Goal: Information Seeking & Learning: Learn about a topic

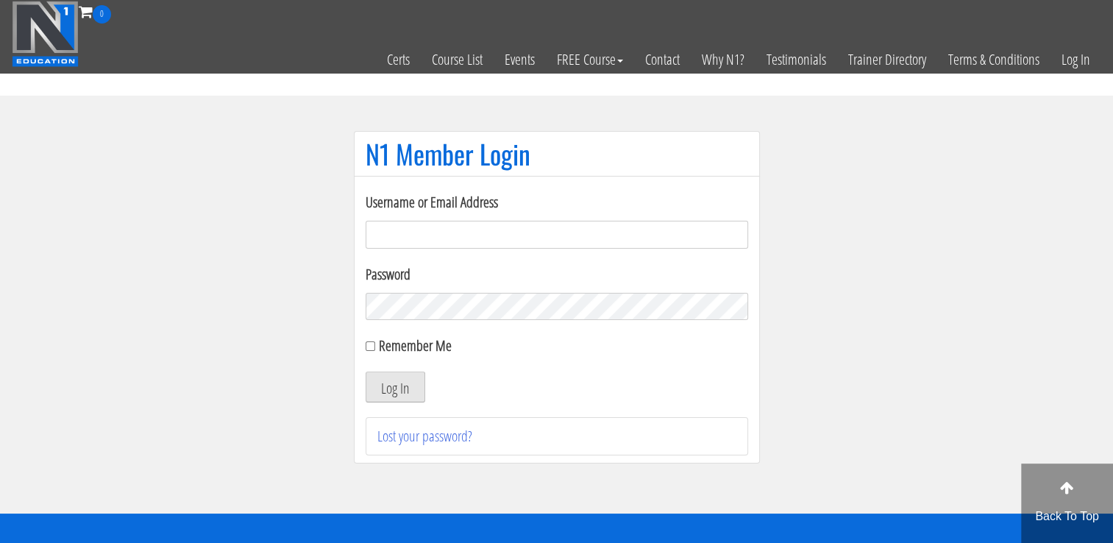
type input "[EMAIL_ADDRESS][DOMAIN_NAME]"
click at [396, 371] on button "Log In" at bounding box center [396, 386] width 60 height 31
click at [396, 382] on button "Log In" at bounding box center [396, 386] width 60 height 31
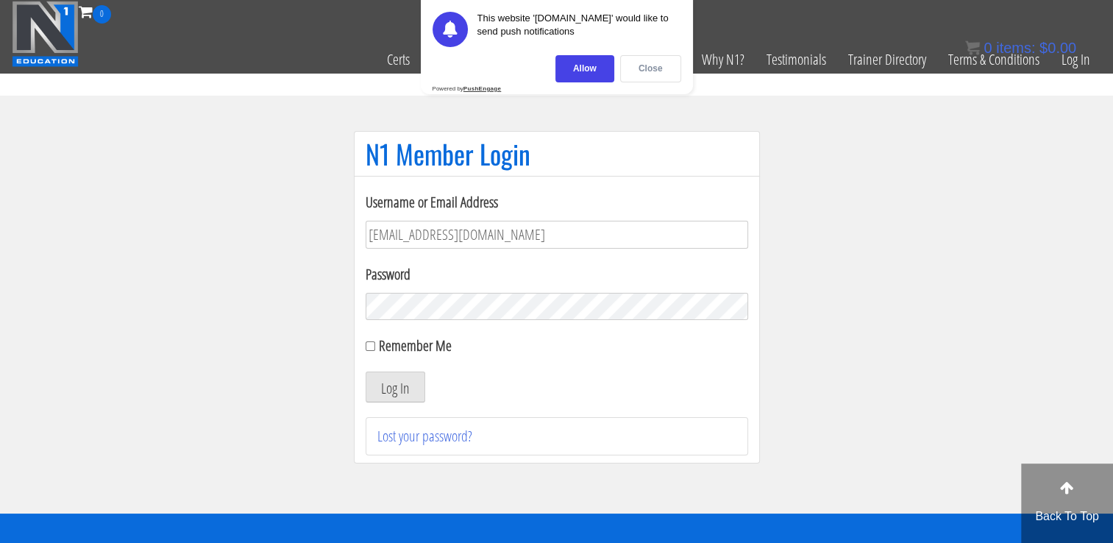
click at [659, 71] on div "Close" at bounding box center [650, 68] width 61 height 27
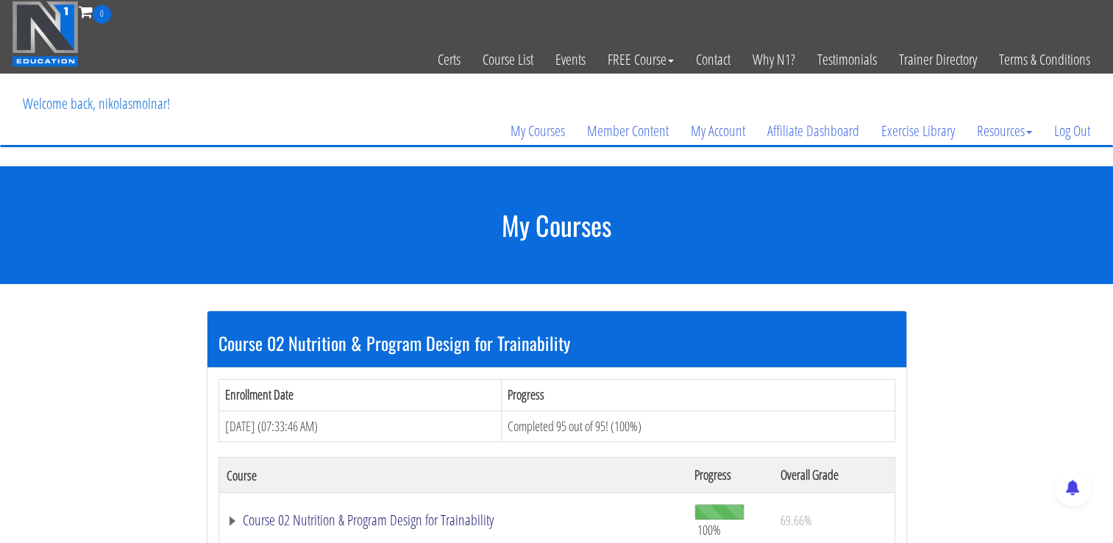
click at [382, 519] on link "Course 02 Nutrition & Program Design for Trainability" at bounding box center [454, 520] width 454 height 15
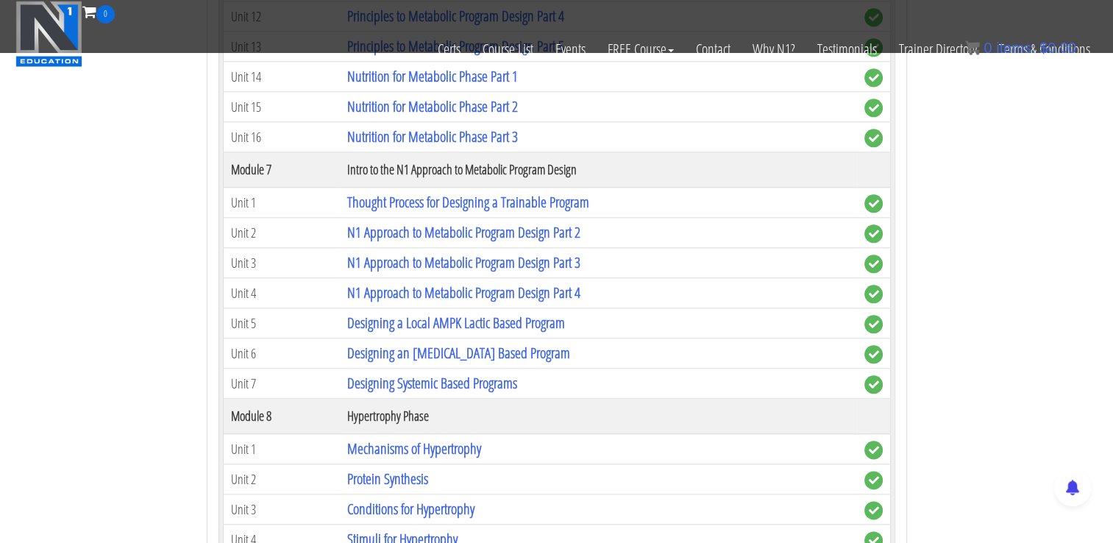
scroll to position [1636, 0]
click at [523, 194] on link "Thought Process for Designing a Trainable Program" at bounding box center [467, 201] width 242 height 20
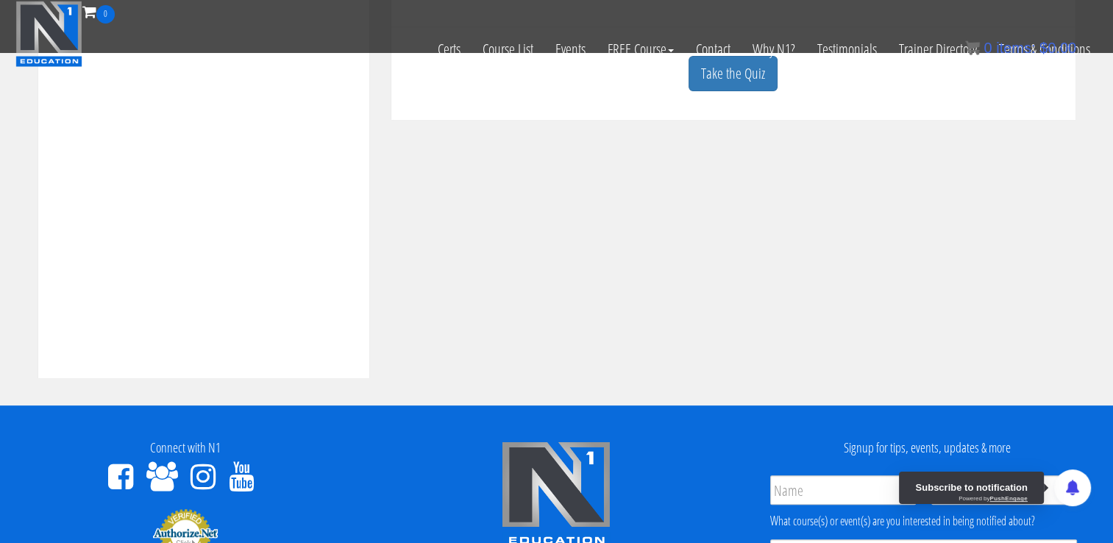
scroll to position [550, 0]
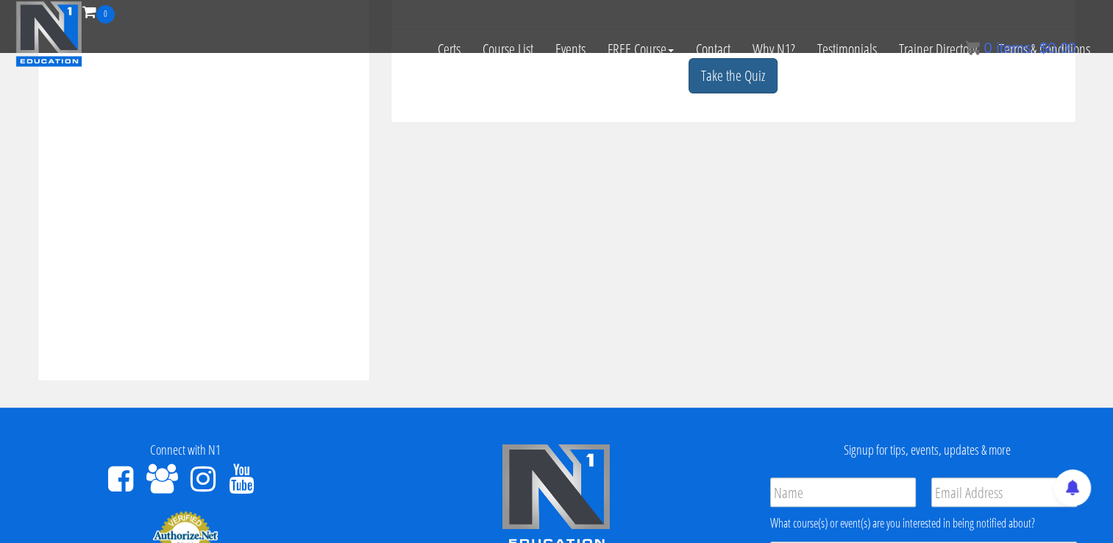
click at [730, 87] on link "Take the Quiz" at bounding box center [732, 76] width 89 height 36
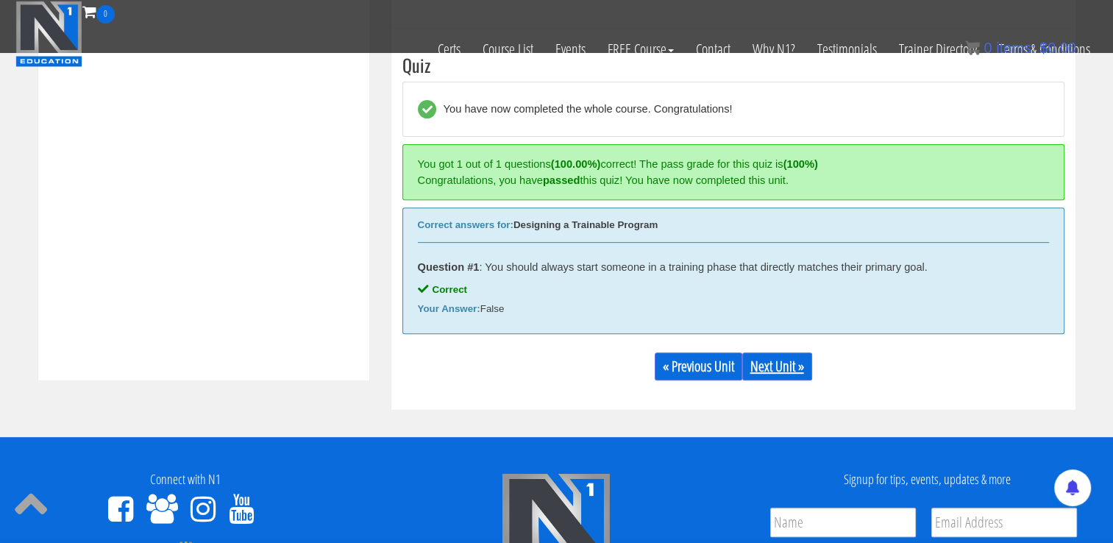
click at [788, 366] on link "Next Unit »" at bounding box center [777, 366] width 70 height 28
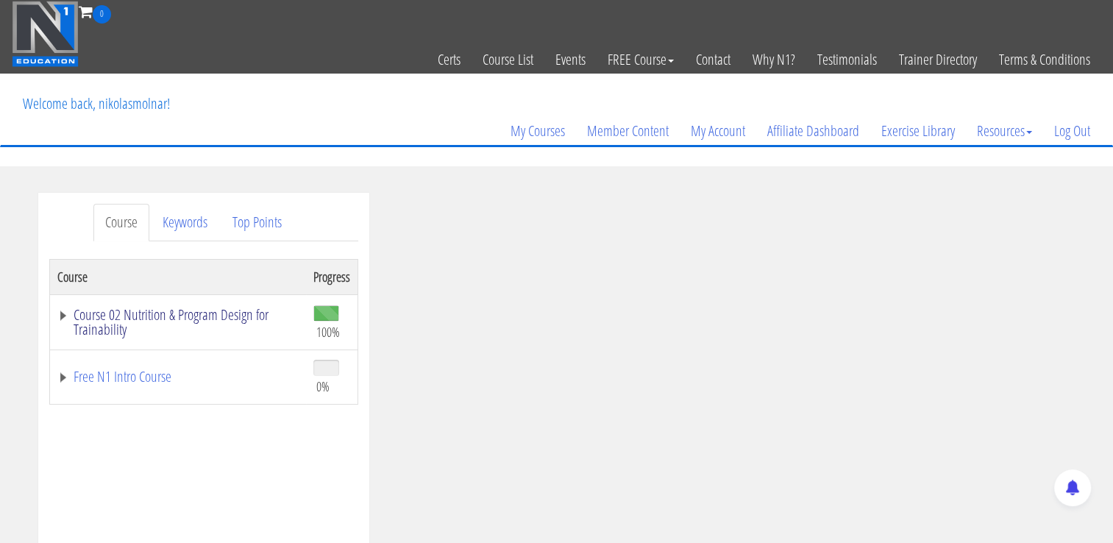
click at [228, 310] on link "Course 02 Nutrition & Program Design for Trainability" at bounding box center [177, 321] width 241 height 29
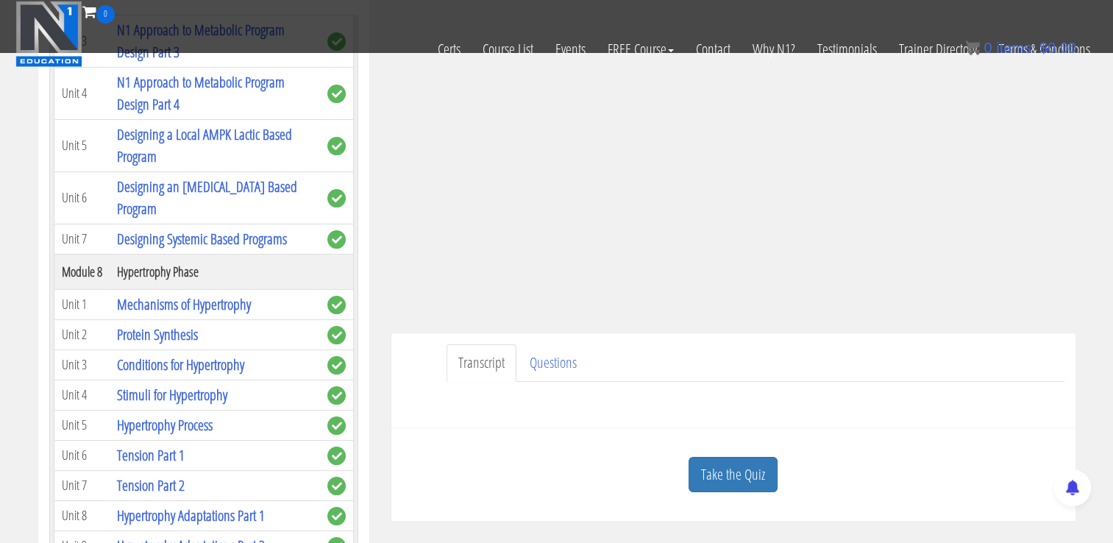
scroll to position [446, 0]
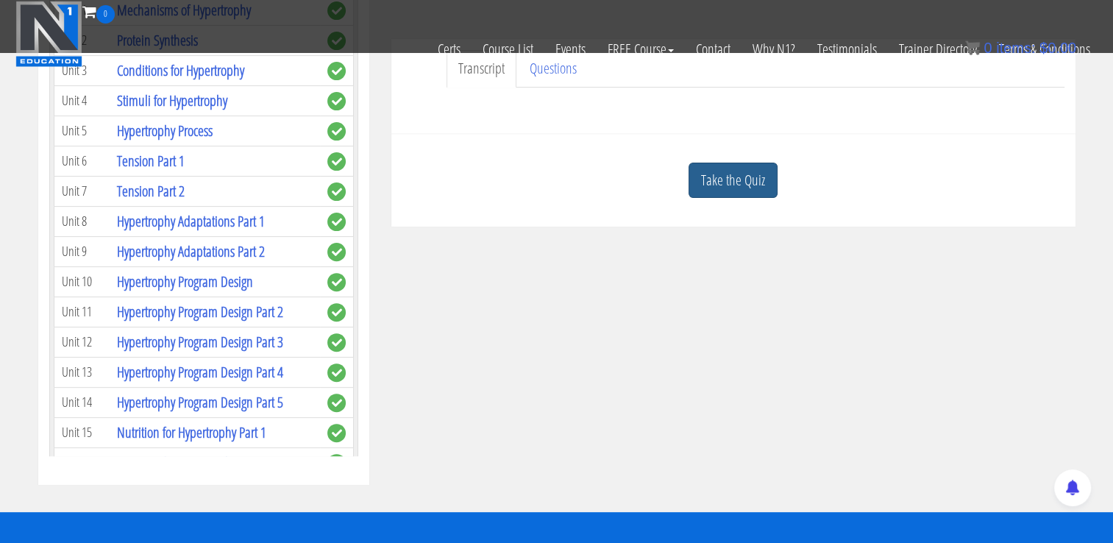
click at [748, 195] on link "Take the Quiz" at bounding box center [732, 181] width 89 height 36
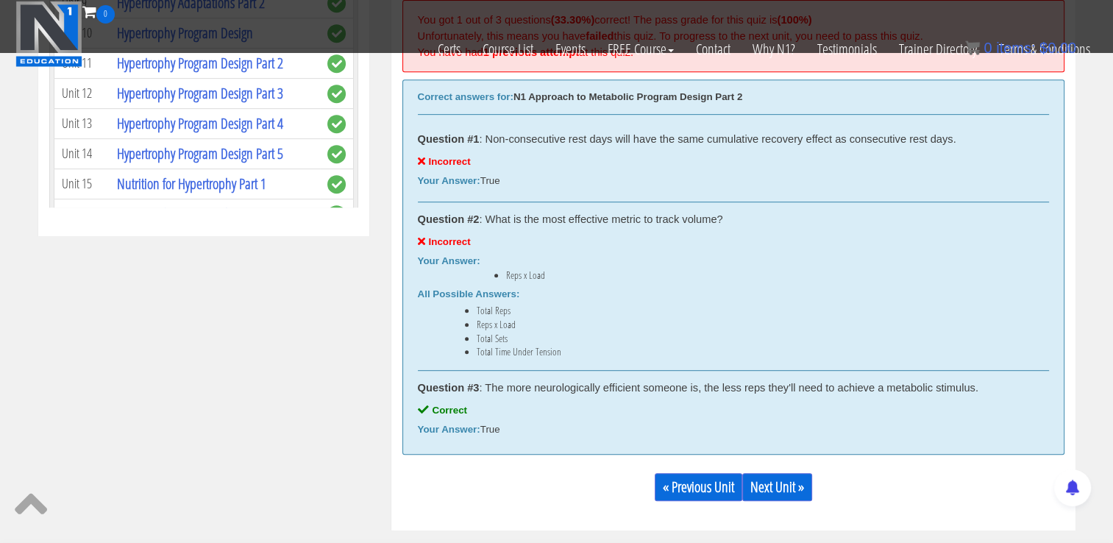
scroll to position [694, 0]
click at [770, 488] on link "Next Unit »" at bounding box center [777, 488] width 70 height 28
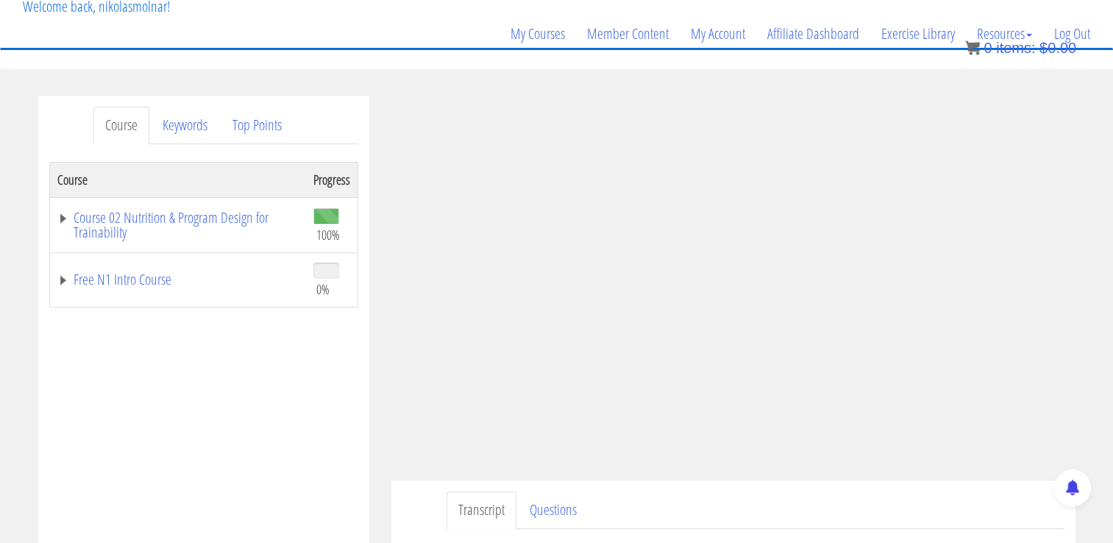
scroll to position [467, 0]
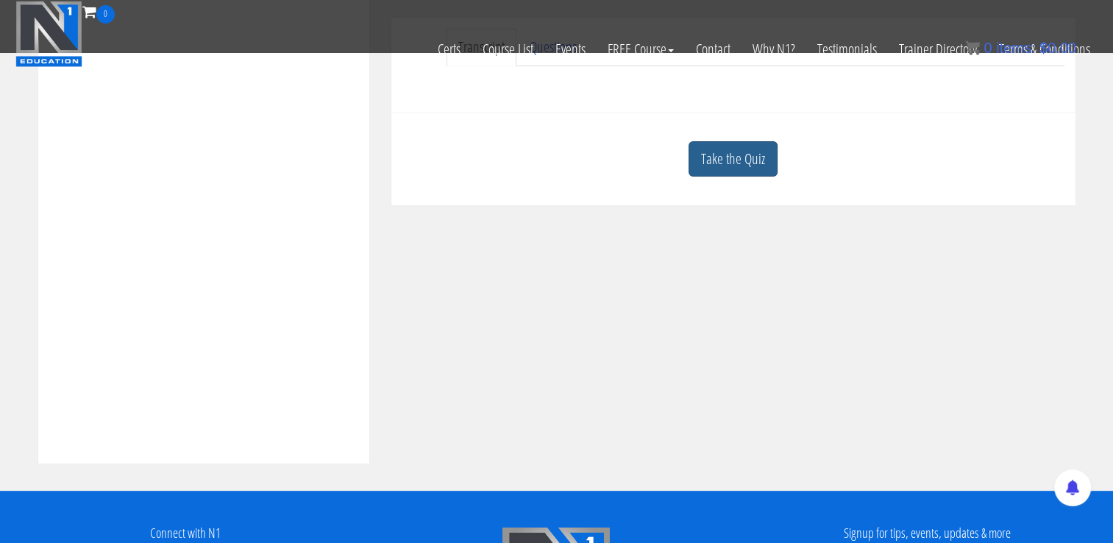
click at [741, 157] on link "Take the Quiz" at bounding box center [732, 159] width 89 height 36
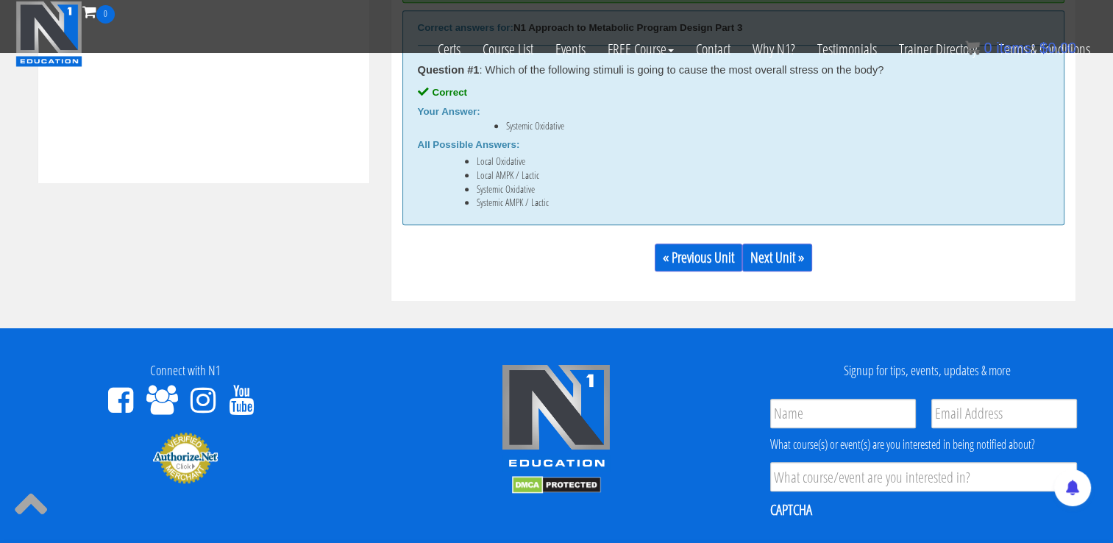
scroll to position [752, 0]
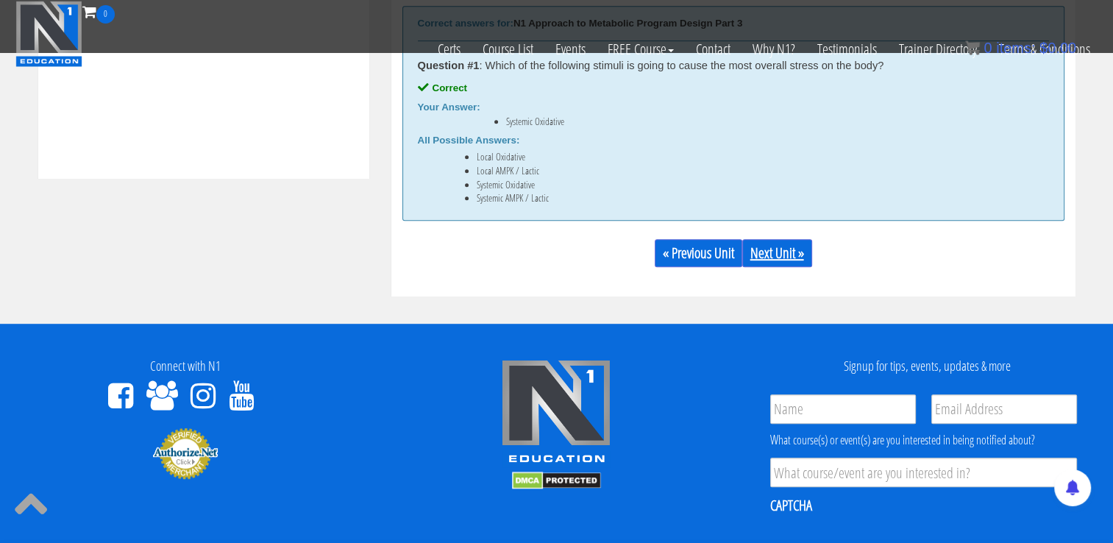
click at [777, 259] on link "Next Unit »" at bounding box center [777, 253] width 70 height 28
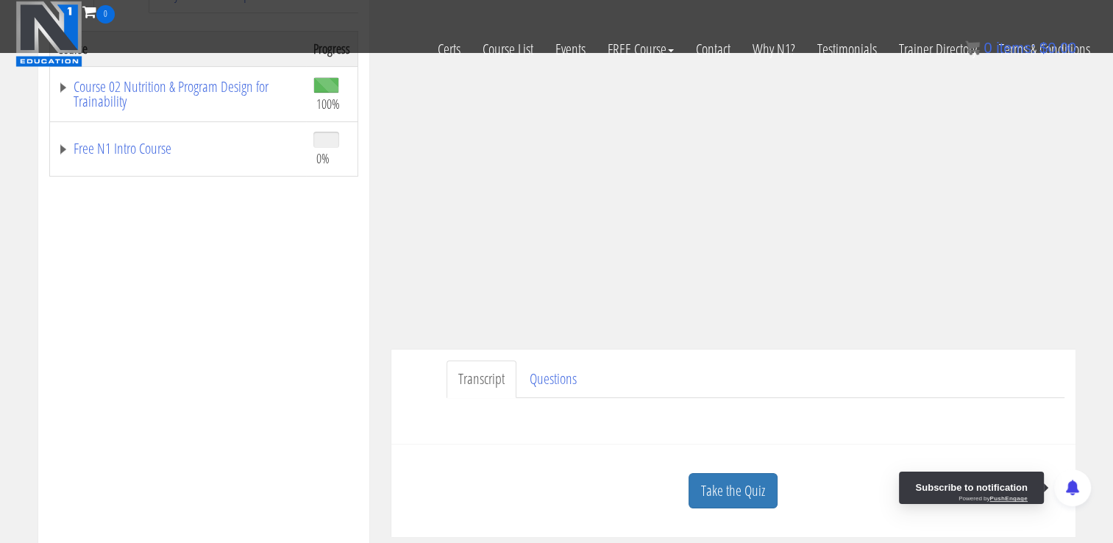
scroll to position [562, 0]
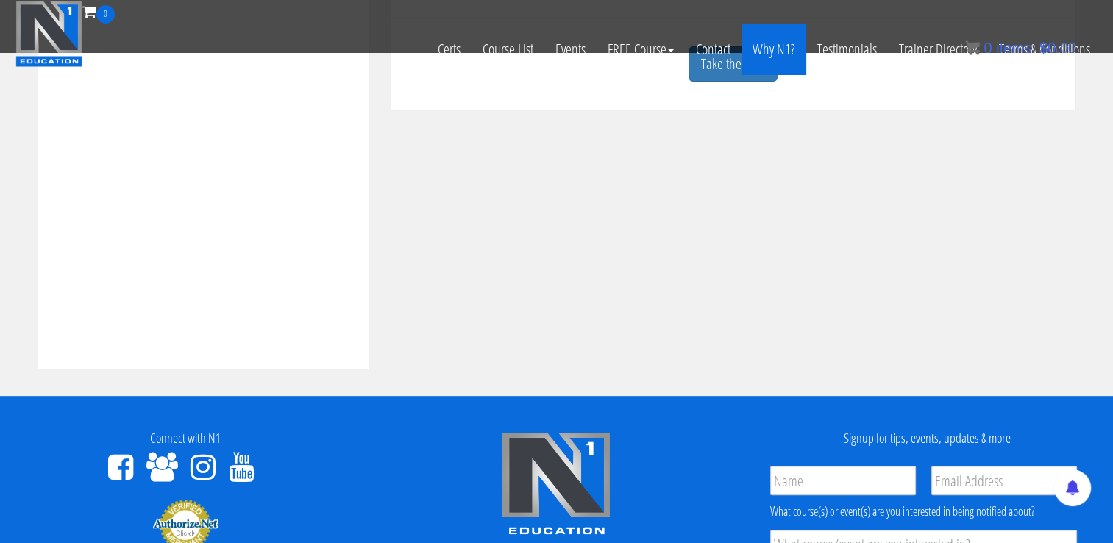
click at [743, 72] on link "Why N1?" at bounding box center [773, 49] width 65 height 51
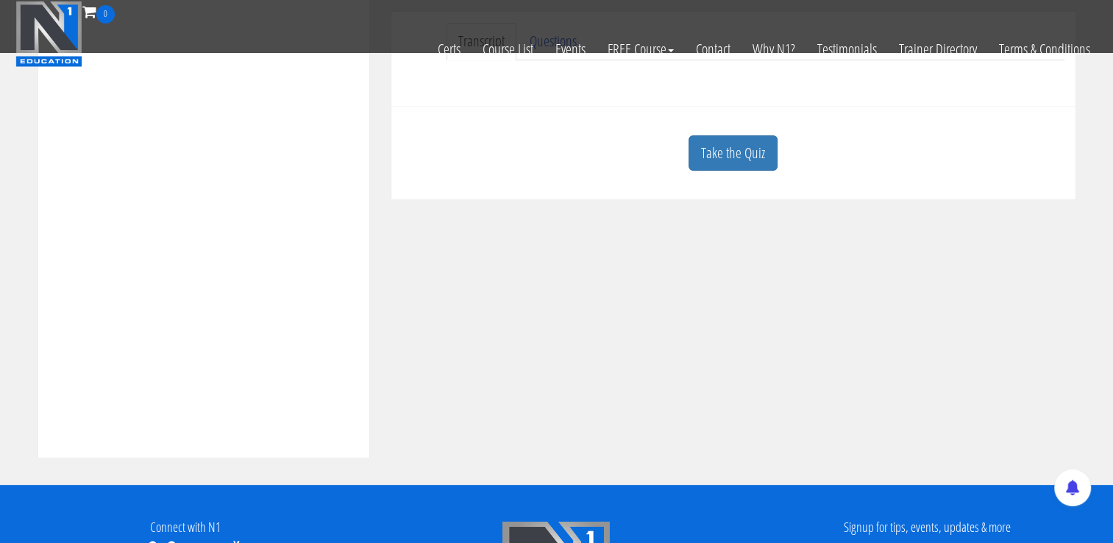
scroll to position [472, 0]
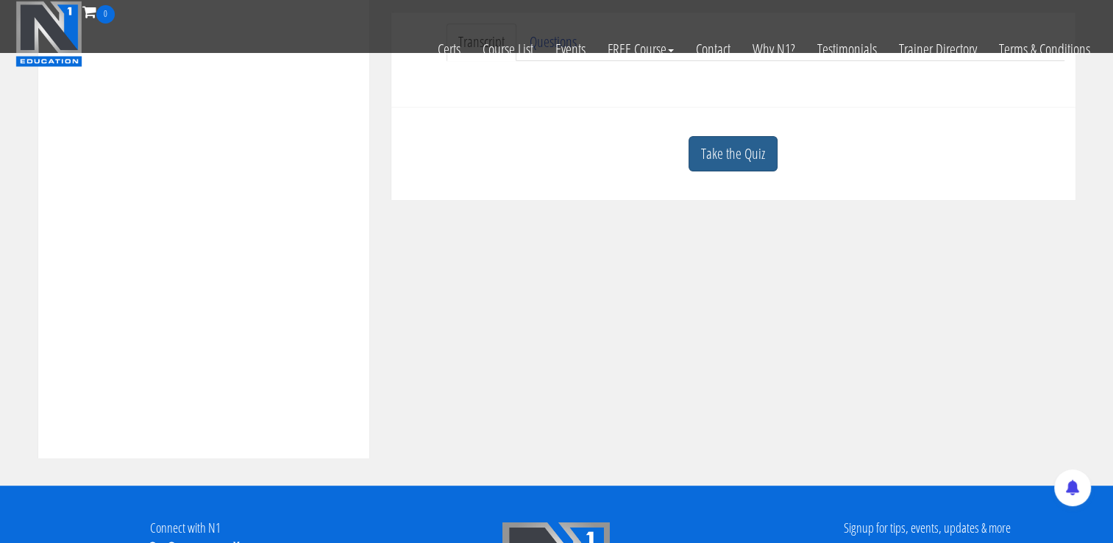
click at [752, 158] on link "Take the Quiz" at bounding box center [732, 154] width 89 height 36
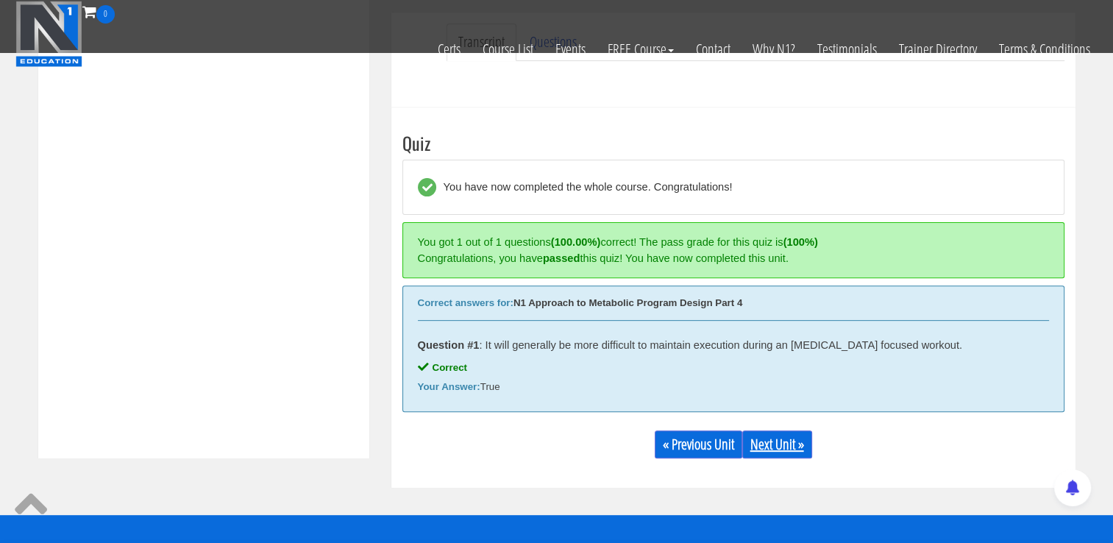
click at [794, 446] on link "Next Unit »" at bounding box center [777, 444] width 70 height 28
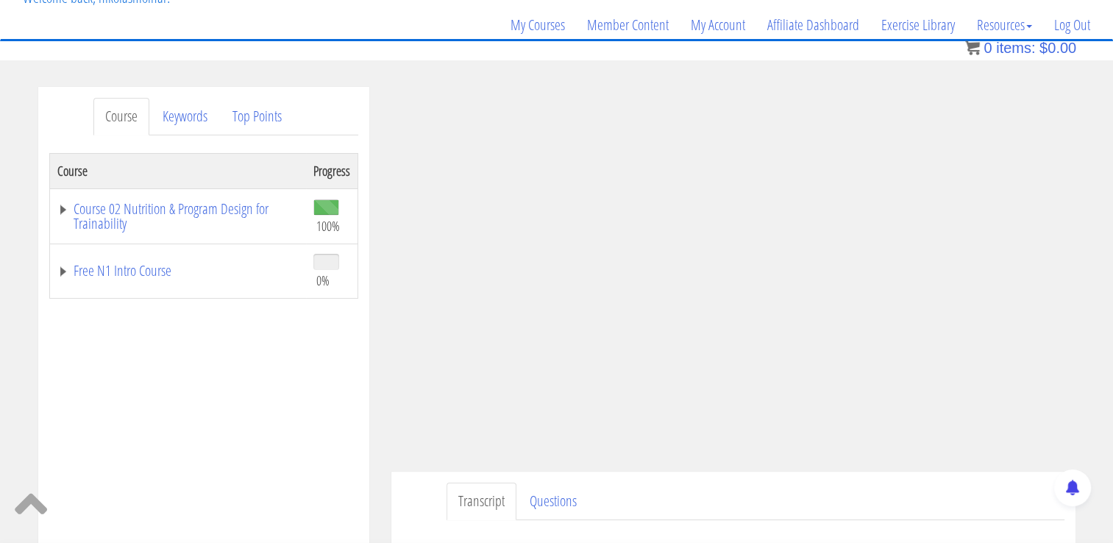
scroll to position [107, 0]
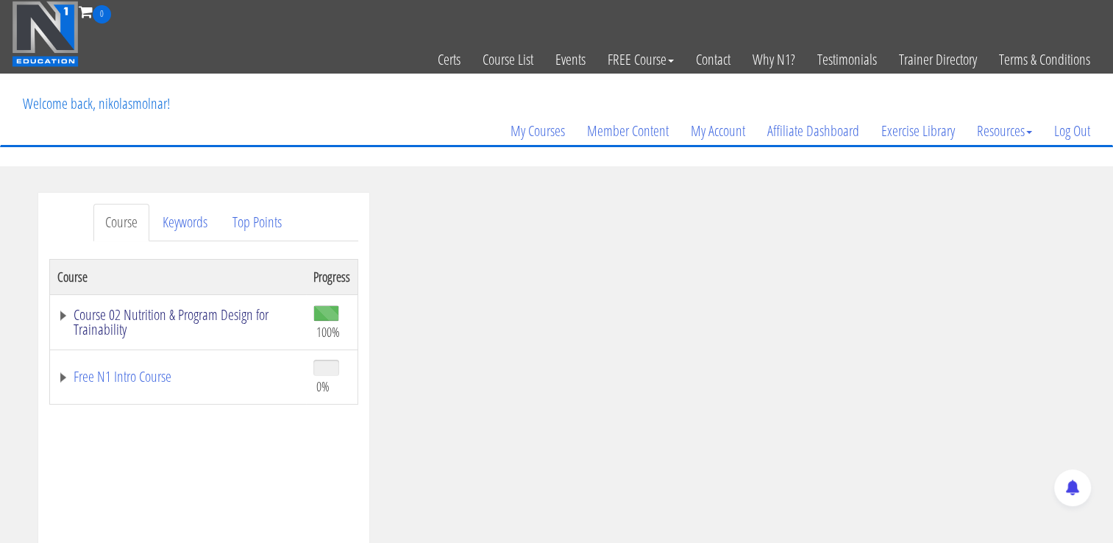
click at [227, 310] on link "Course 02 Nutrition & Program Design for Trainability" at bounding box center [177, 321] width 241 height 29
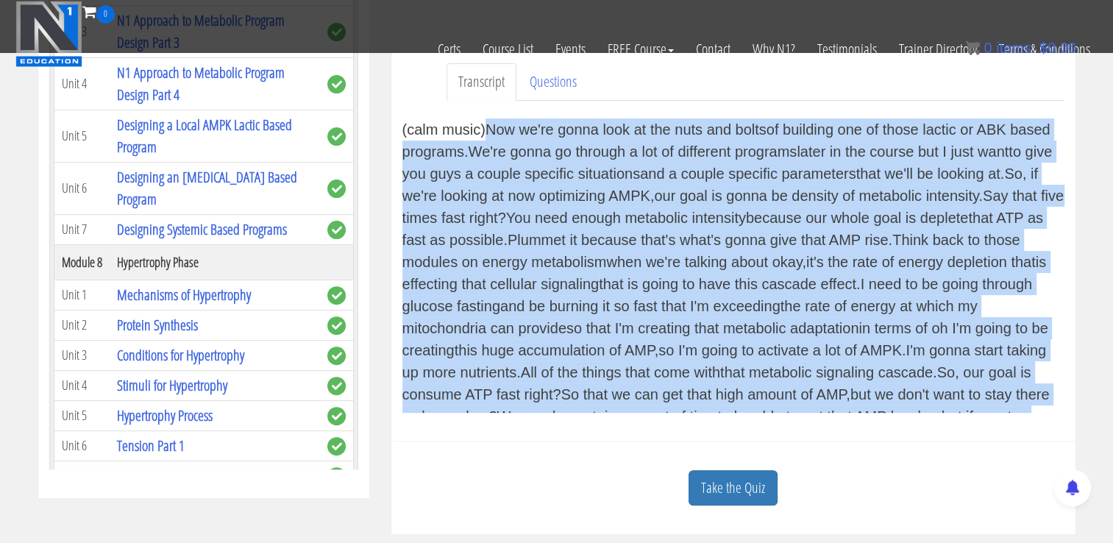
drag, startPoint x: 811, startPoint y: 399, endPoint x: 485, endPoint y: 129, distance: 423.1
click at [485, 129] on div "(calm music) Now we're gonna look at the nuts and bolts of building one of thos…" at bounding box center [733, 265] width 662 height 294
copy div "Now we're gonna look at the nuts and bolts of building one of those lactic or A…"
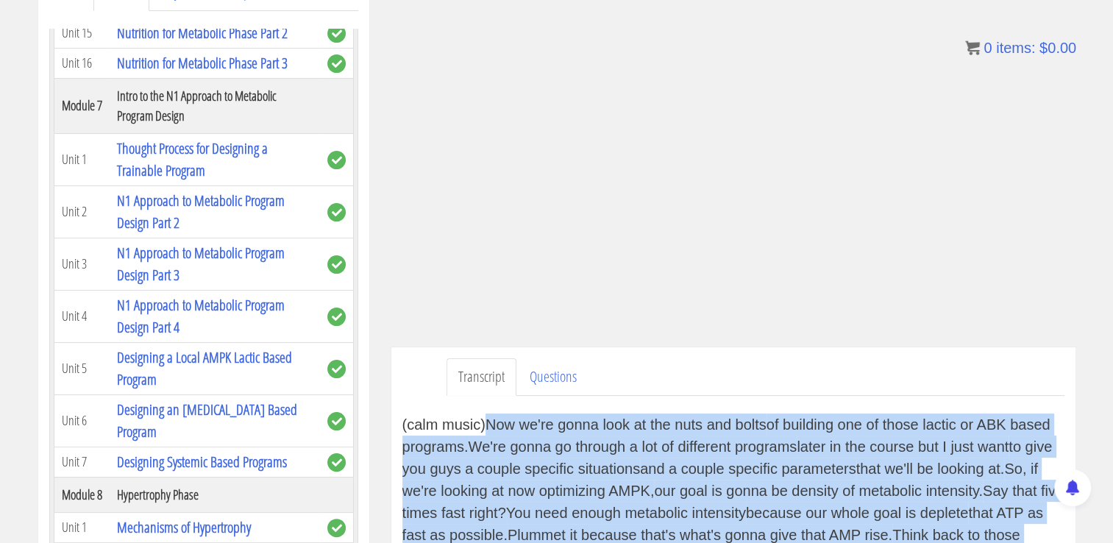
scroll to position [232, 0]
